Goal: Navigation & Orientation: Find specific page/section

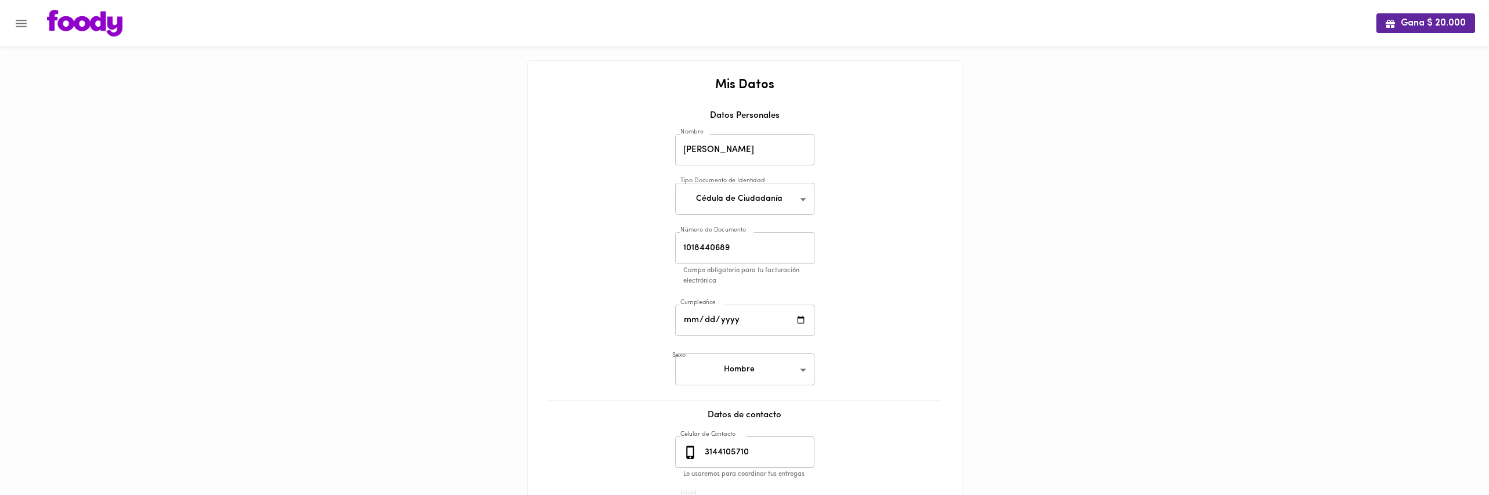
click at [567, 176] on div at bounding box center [744, 175] width 411 height 9
click at [77, 30] on img at bounding box center [84, 23] width 75 height 27
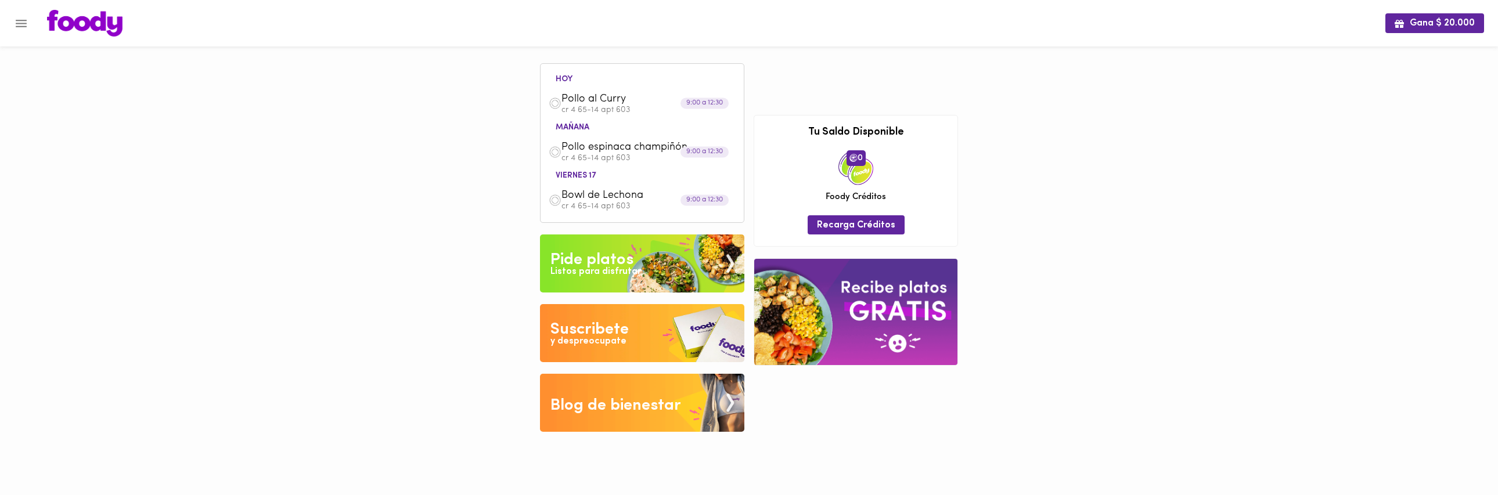
click at [29, 32] on button "Menu" at bounding box center [21, 23] width 28 height 28
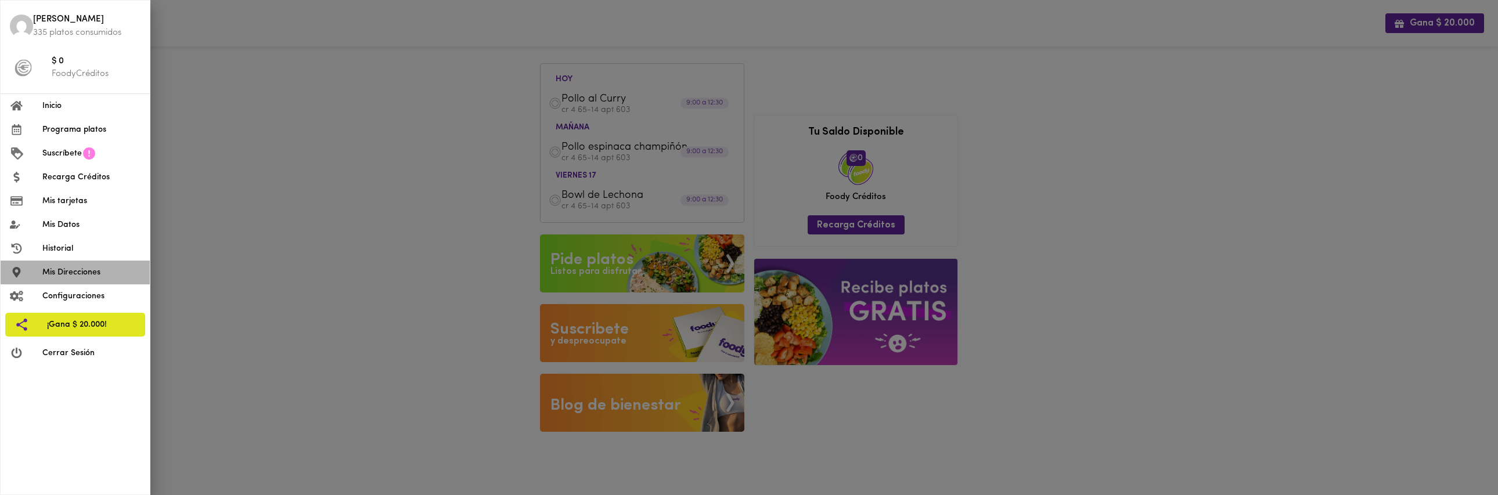
click at [83, 270] on span "Mis Direcciones" at bounding box center [91, 272] width 98 height 12
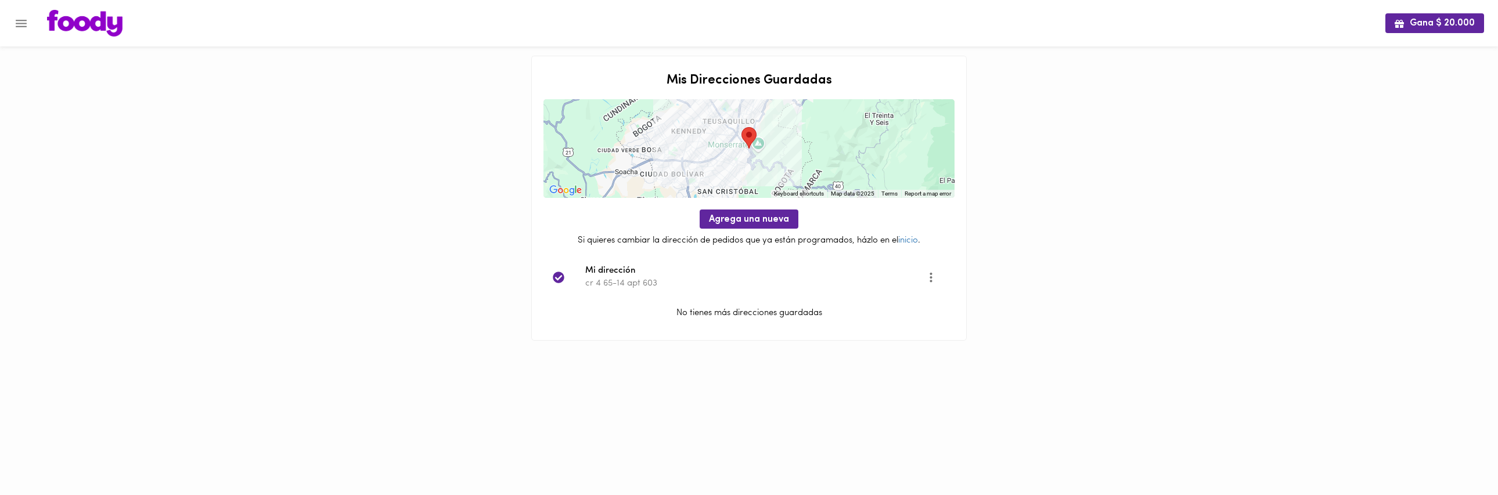
click at [28, 30] on button "Menu" at bounding box center [21, 23] width 28 height 28
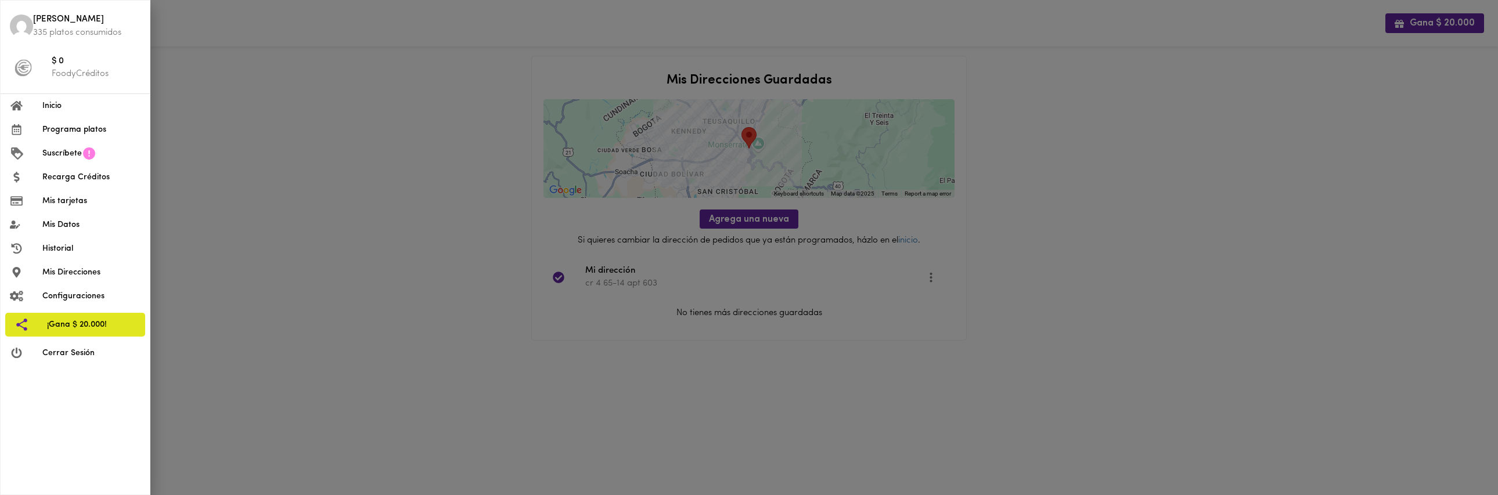
click at [217, 275] on div at bounding box center [749, 247] width 1498 height 495
